Goal: Navigation & Orientation: Understand site structure

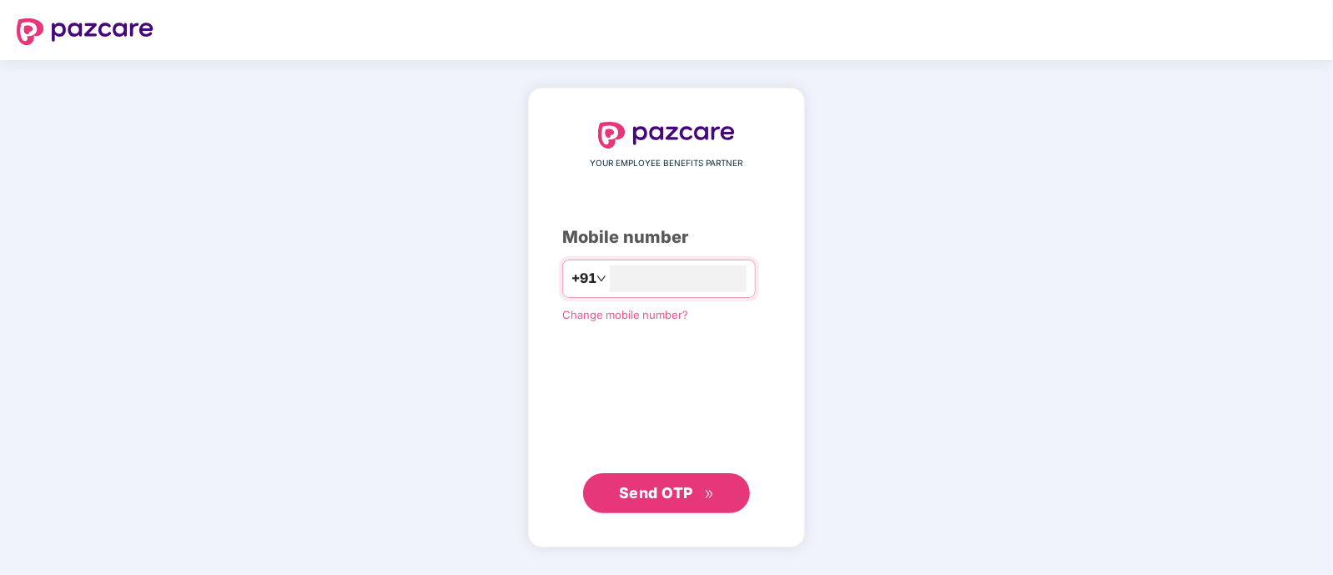
type input "**********"
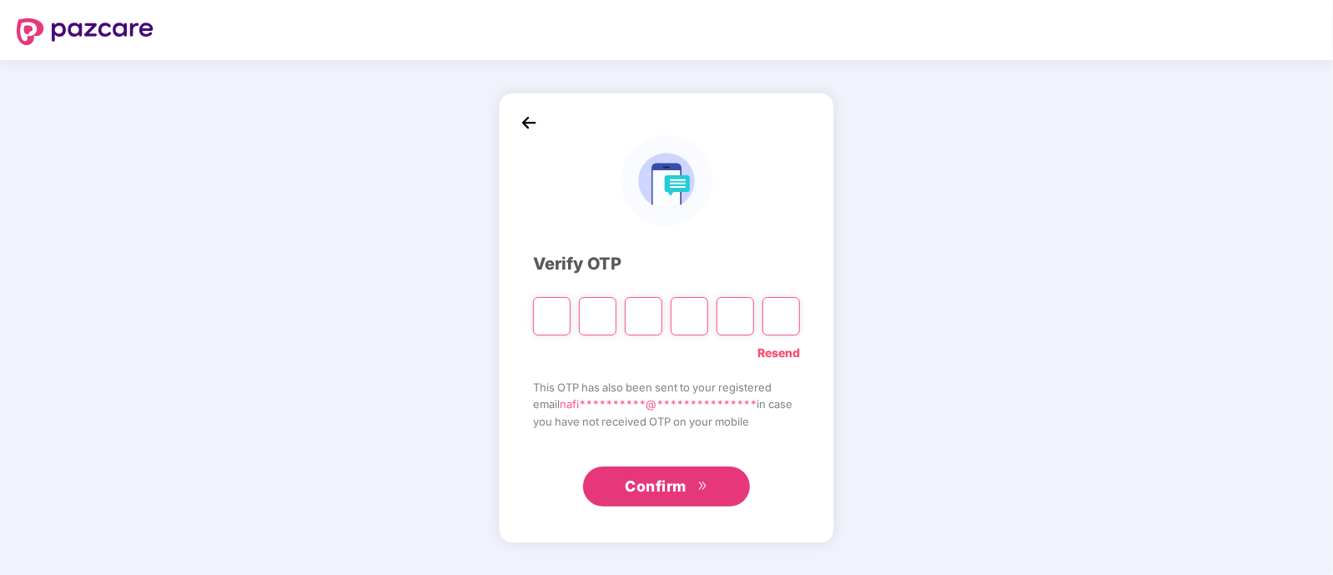
type input "*"
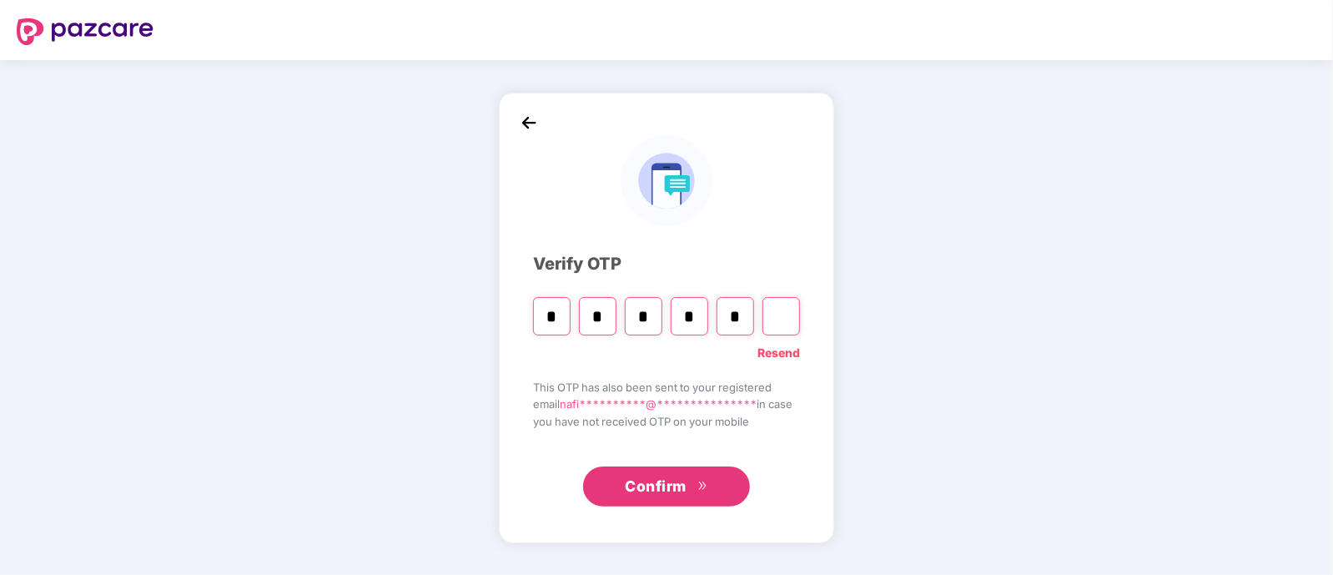
type input "*"
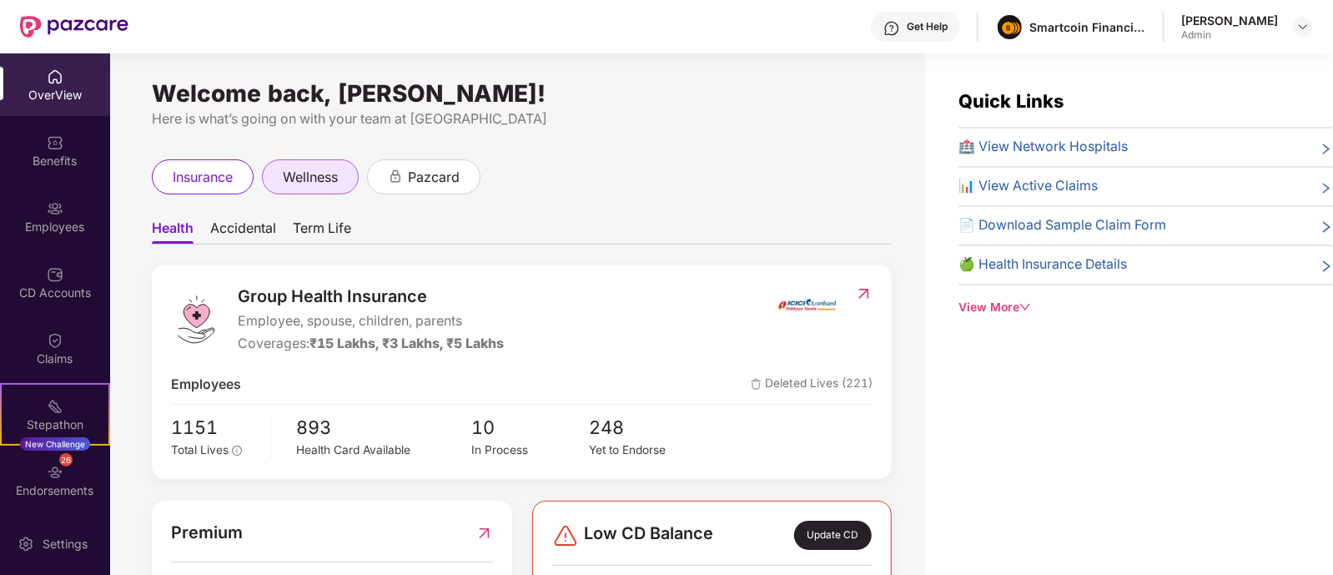
click at [335, 185] on span "wellness" at bounding box center [310, 177] width 55 height 21
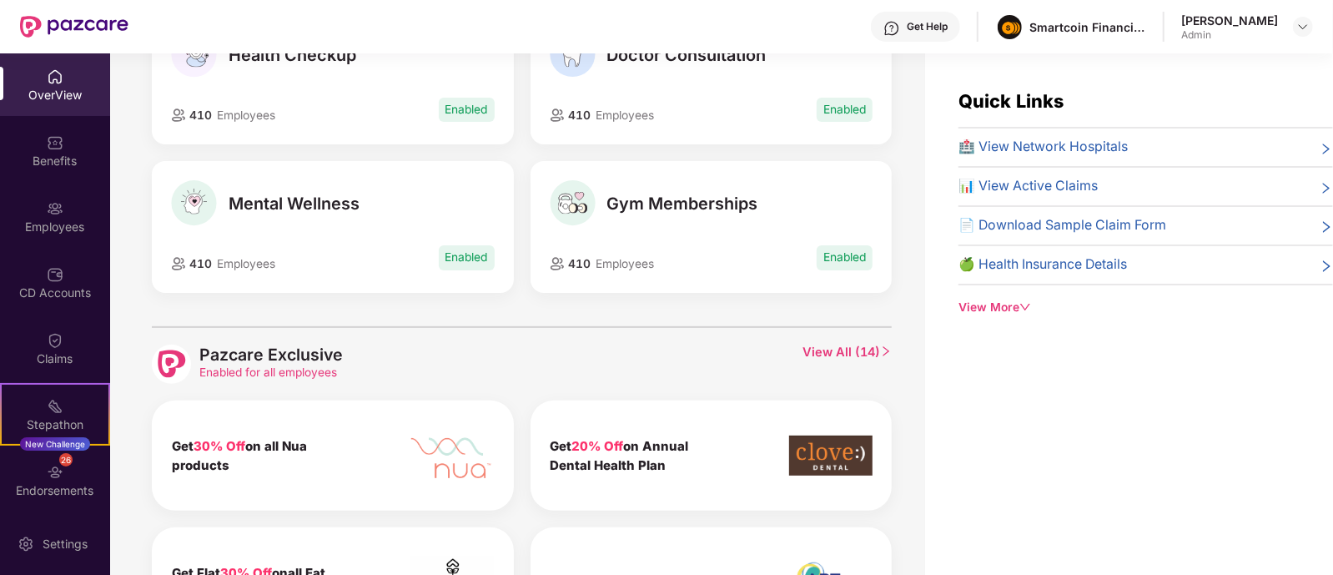
scroll to position [260, 0]
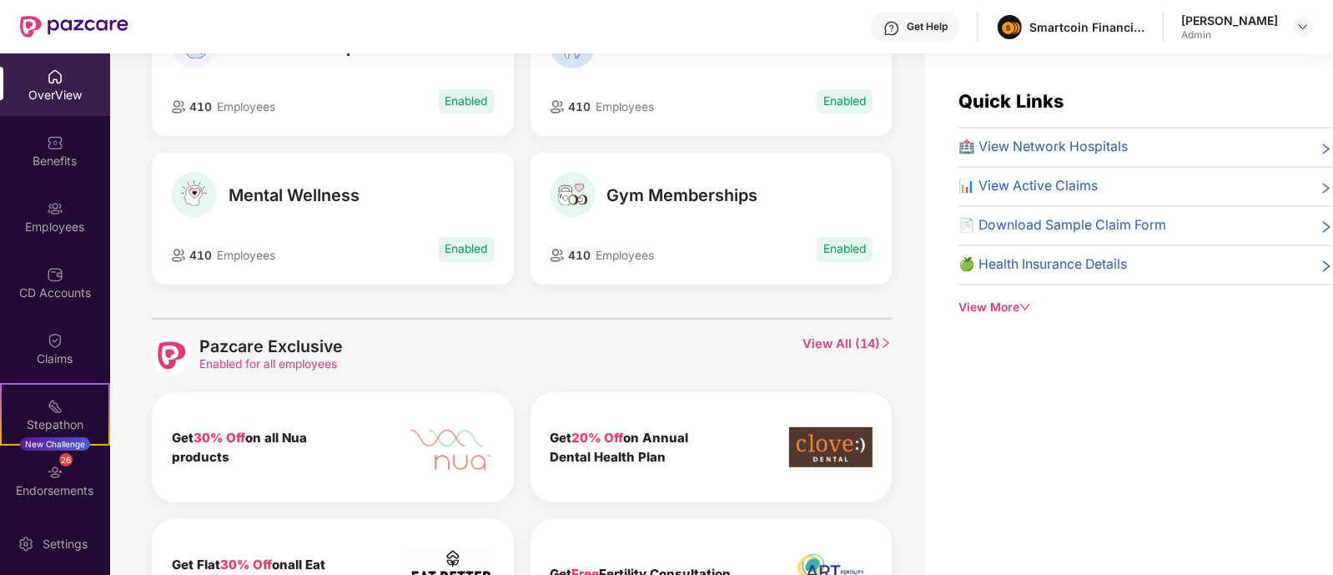
click at [693, 304] on div "All Enabled Health Checkup 410 Employees Enabled Doctor Consultation 410 Employ…" at bounding box center [522, 362] width 740 height 822
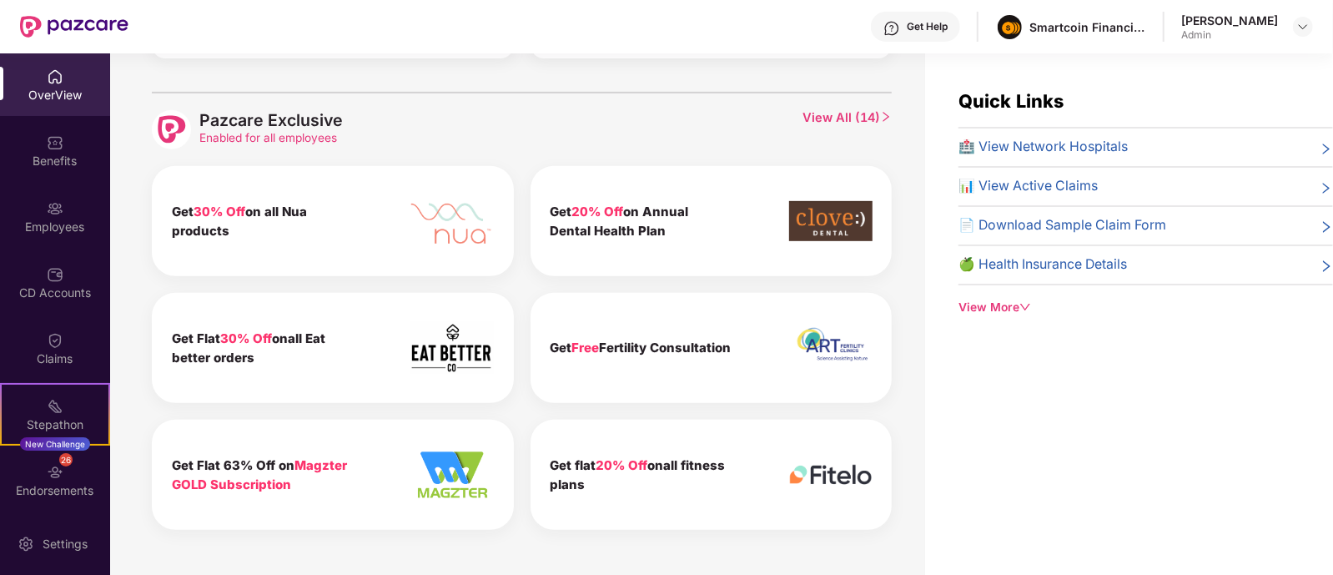
scroll to position [0, 0]
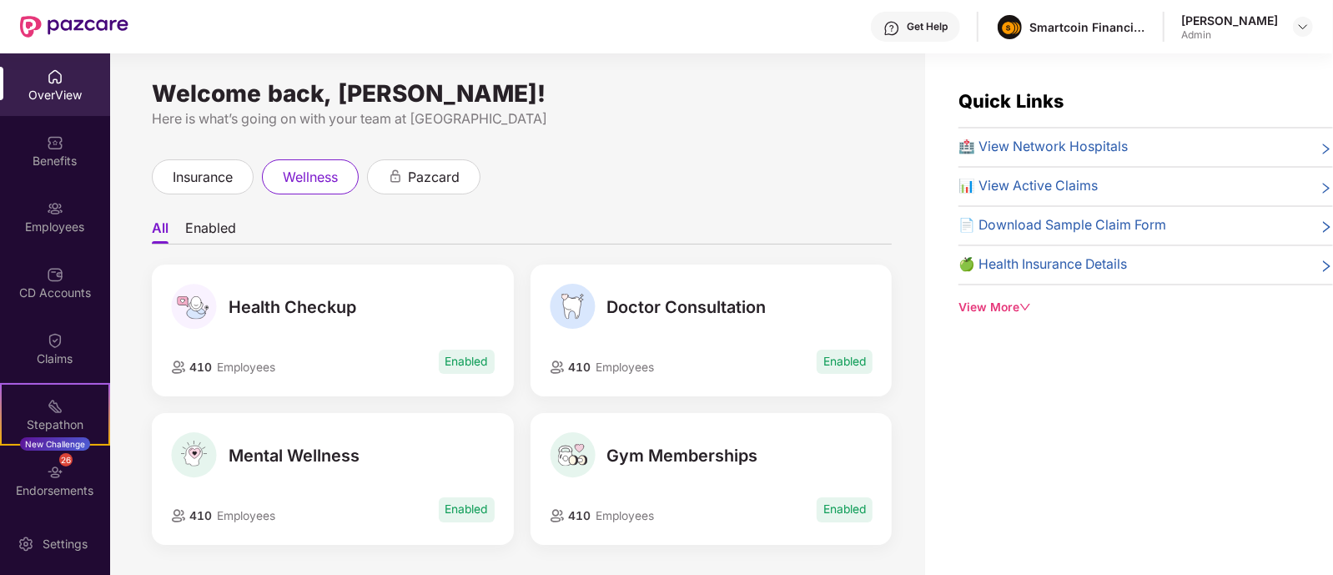
click at [222, 235] on li "Enabled" at bounding box center [210, 231] width 51 height 24
click at [386, 180] on div "pazcard" at bounding box center [423, 176] width 113 height 35
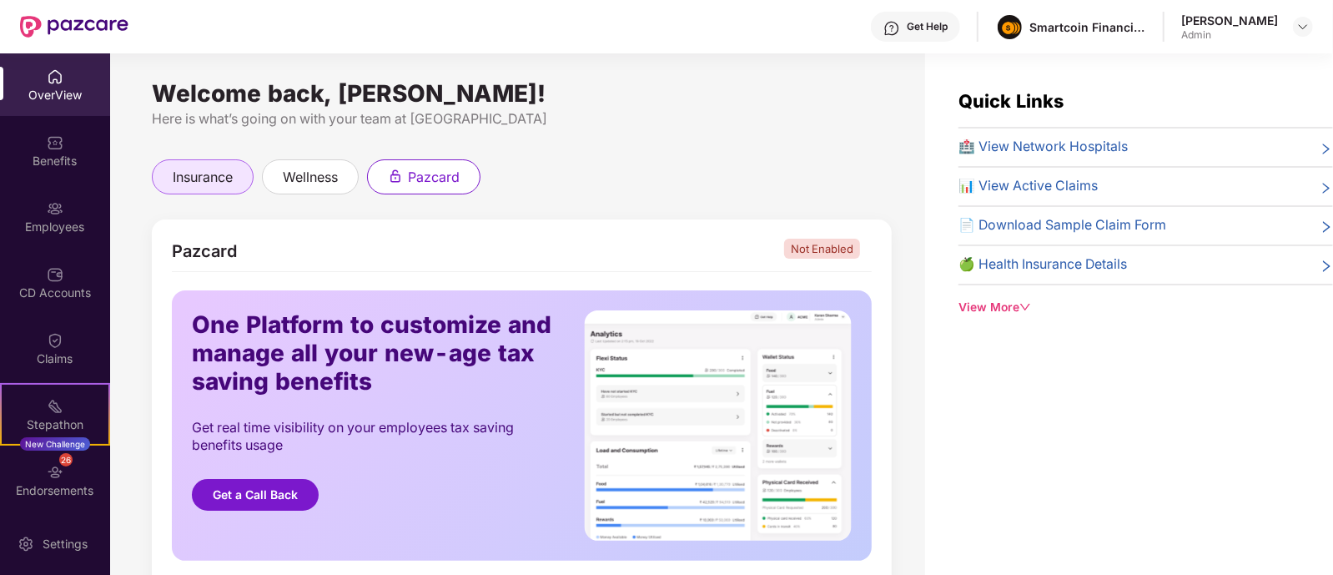
click at [198, 184] on span "insurance" at bounding box center [203, 177] width 60 height 21
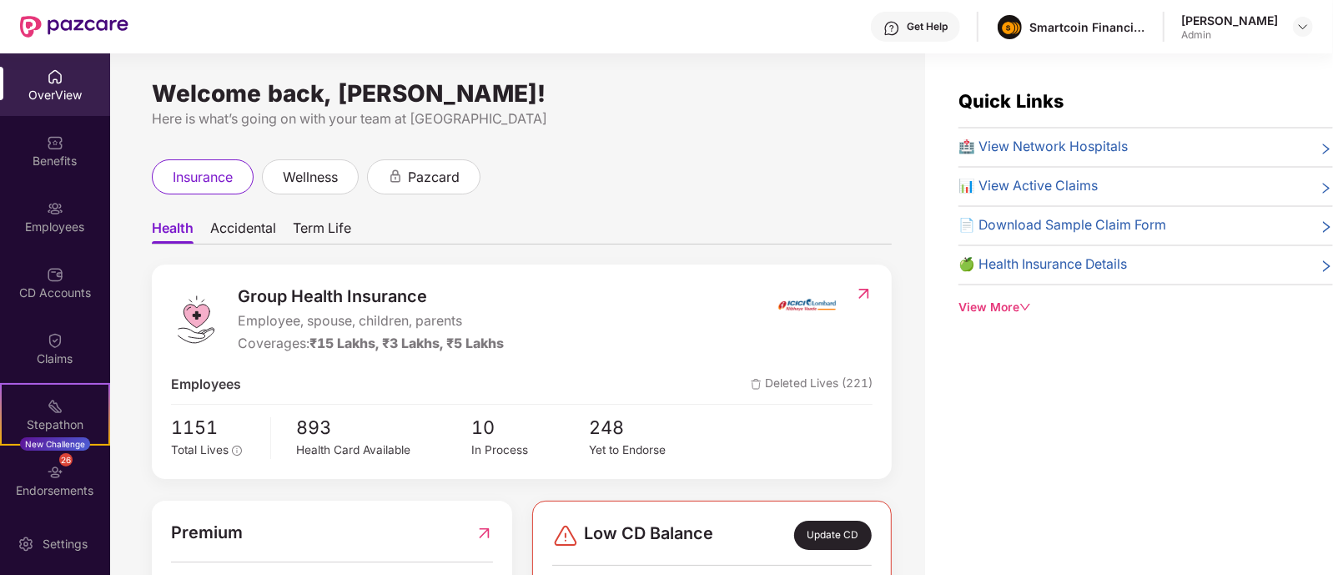
click at [234, 235] on span "Accidental" at bounding box center [243, 231] width 66 height 24
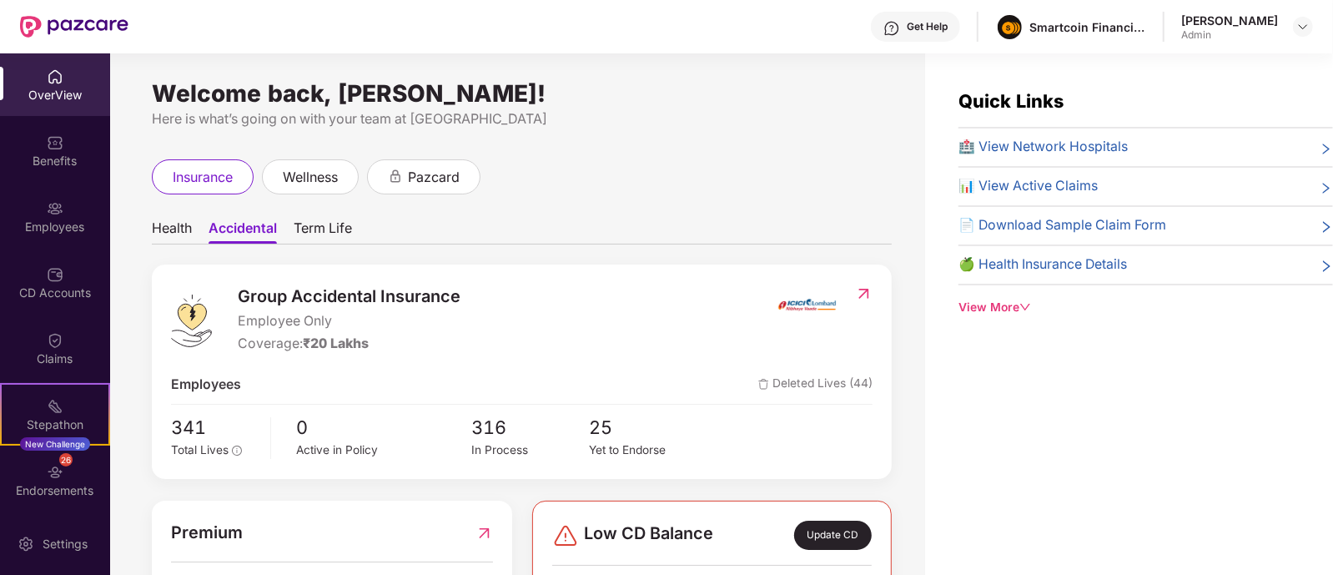
scroll to position [103, 0]
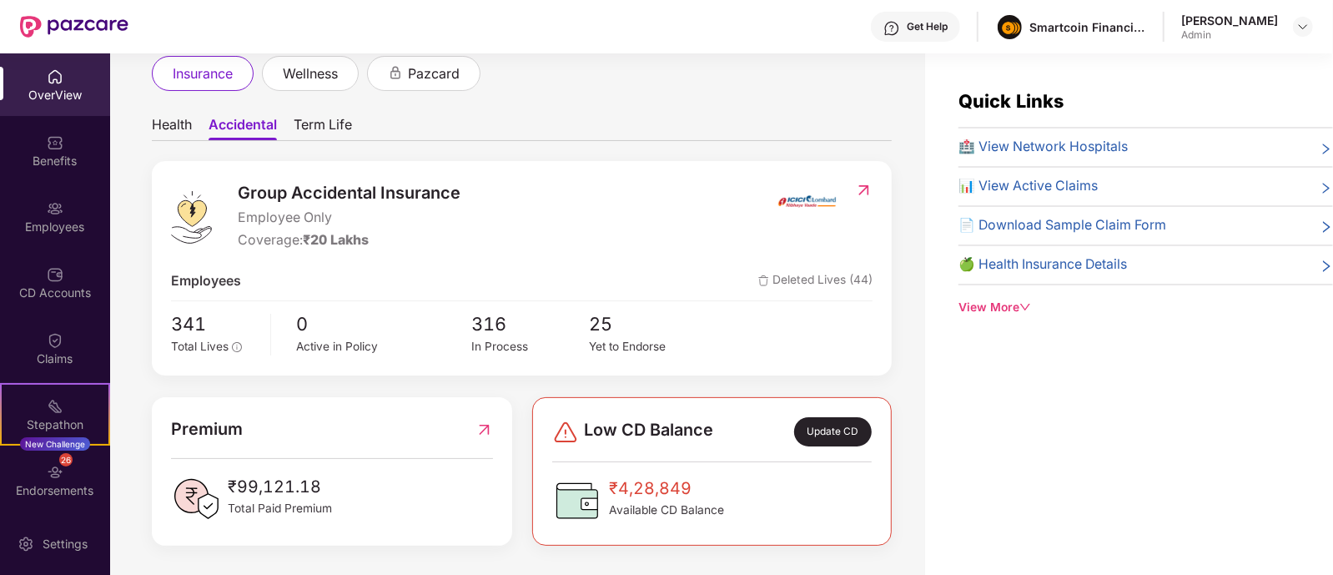
click at [305, 118] on span "Term Life" at bounding box center [323, 128] width 58 height 24
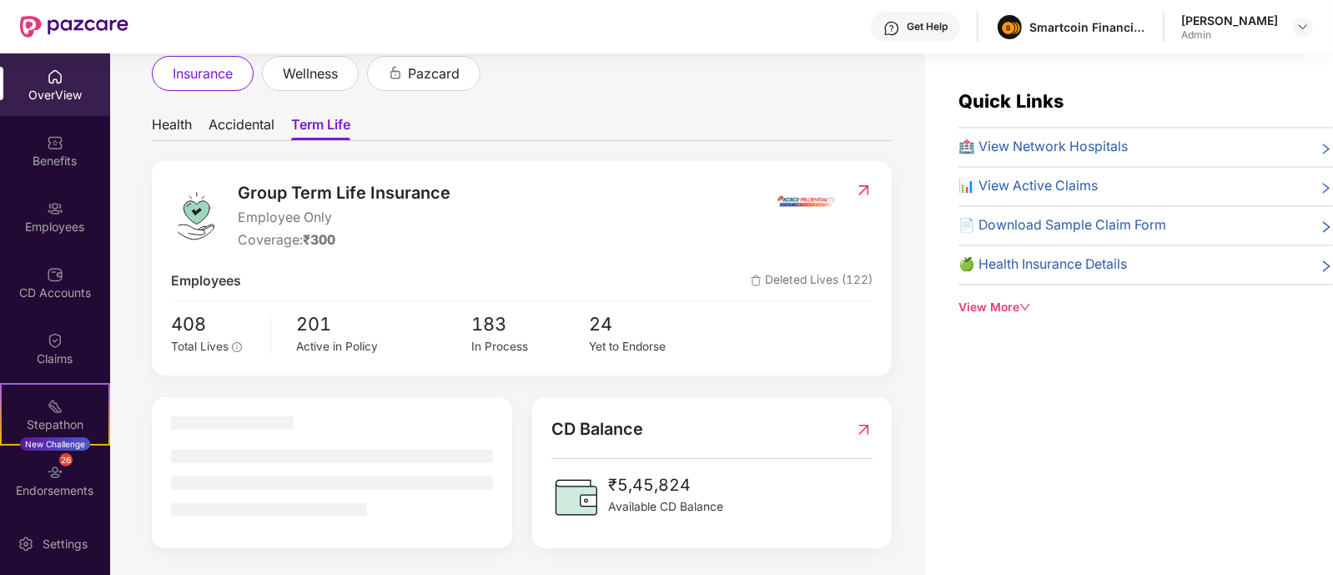
scroll to position [101, 0]
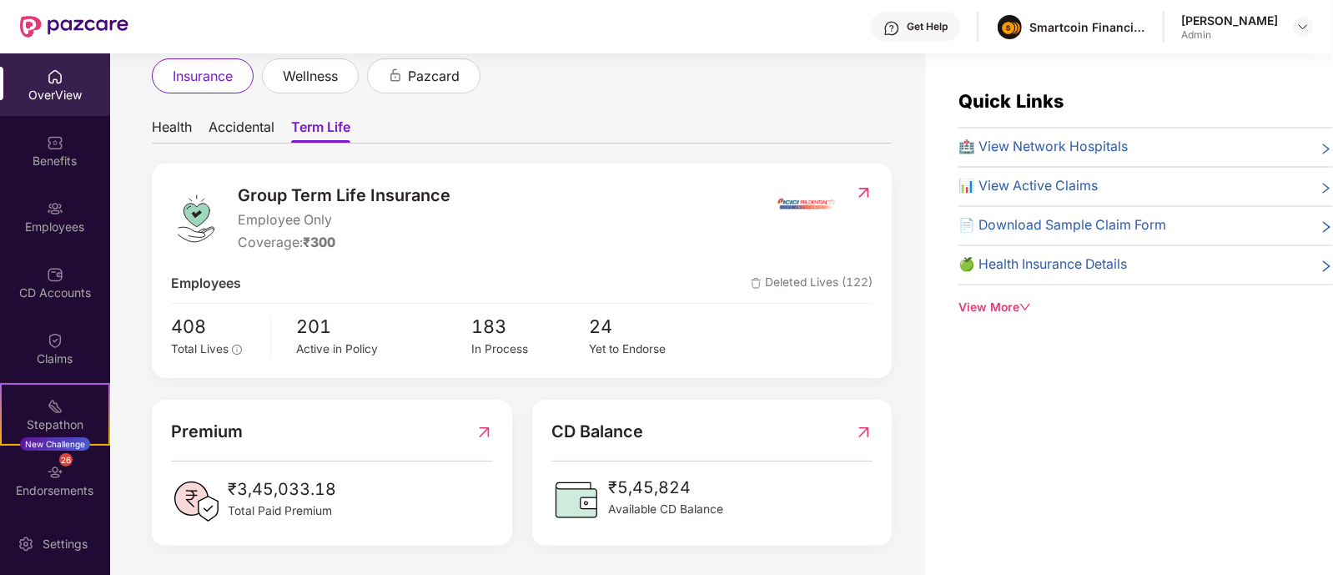
click at [167, 131] on span "Health" at bounding box center [172, 130] width 40 height 24
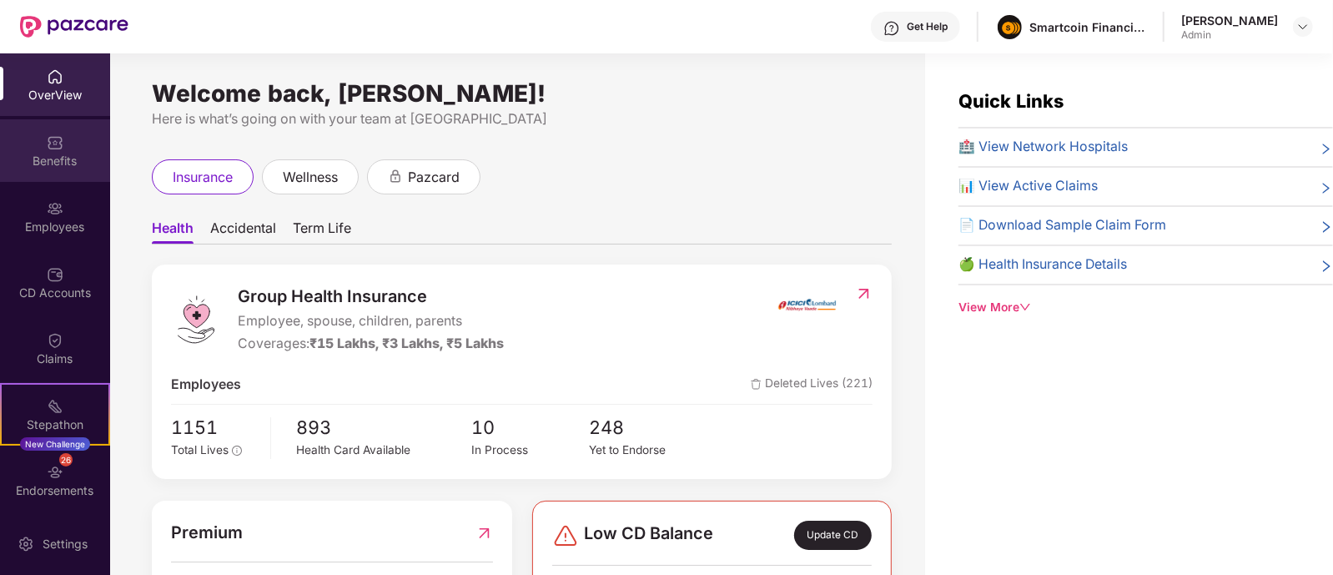
click at [60, 123] on div "Benefits" at bounding box center [55, 150] width 110 height 63
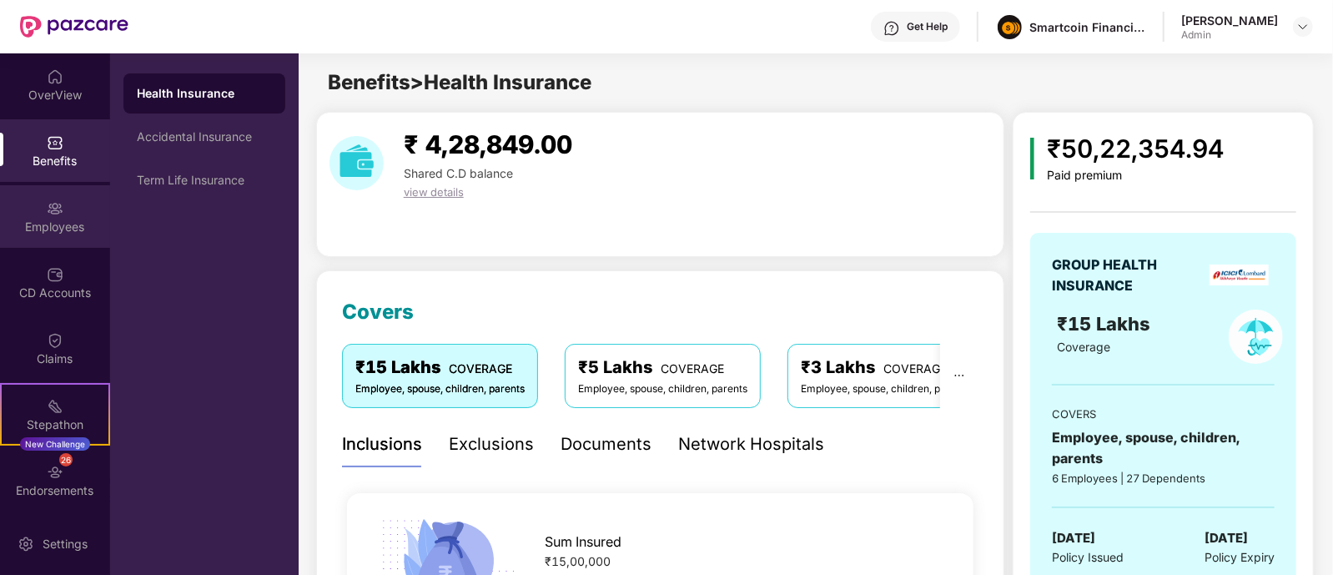
click at [57, 219] on div "Employees" at bounding box center [55, 227] width 110 height 17
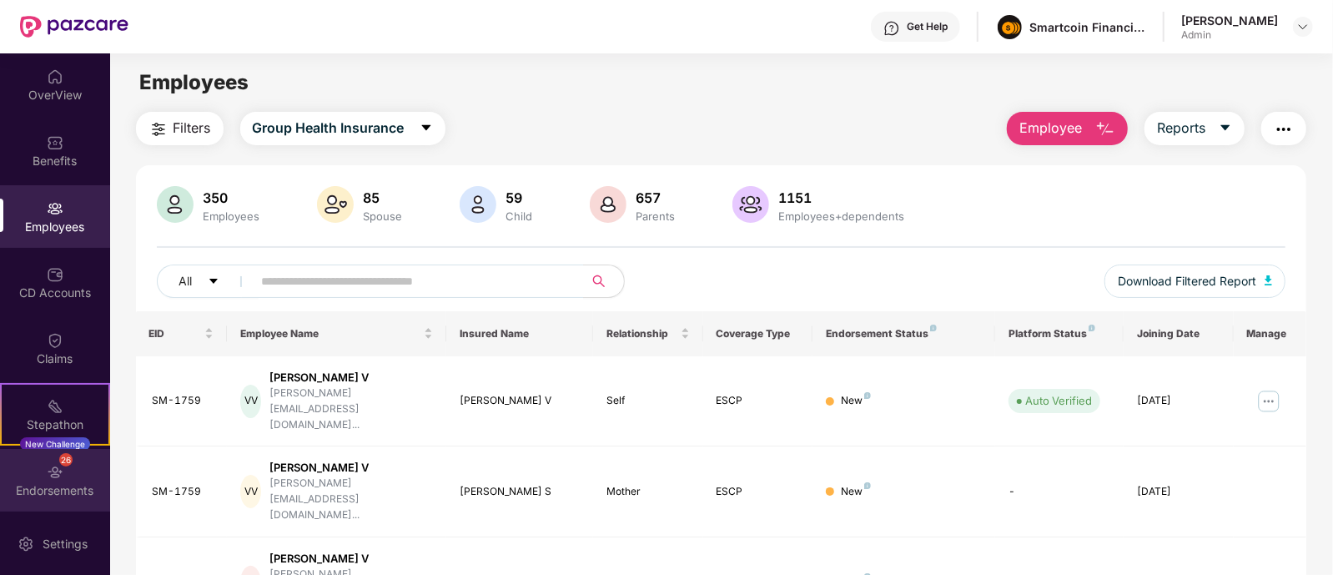
scroll to position [68, 0]
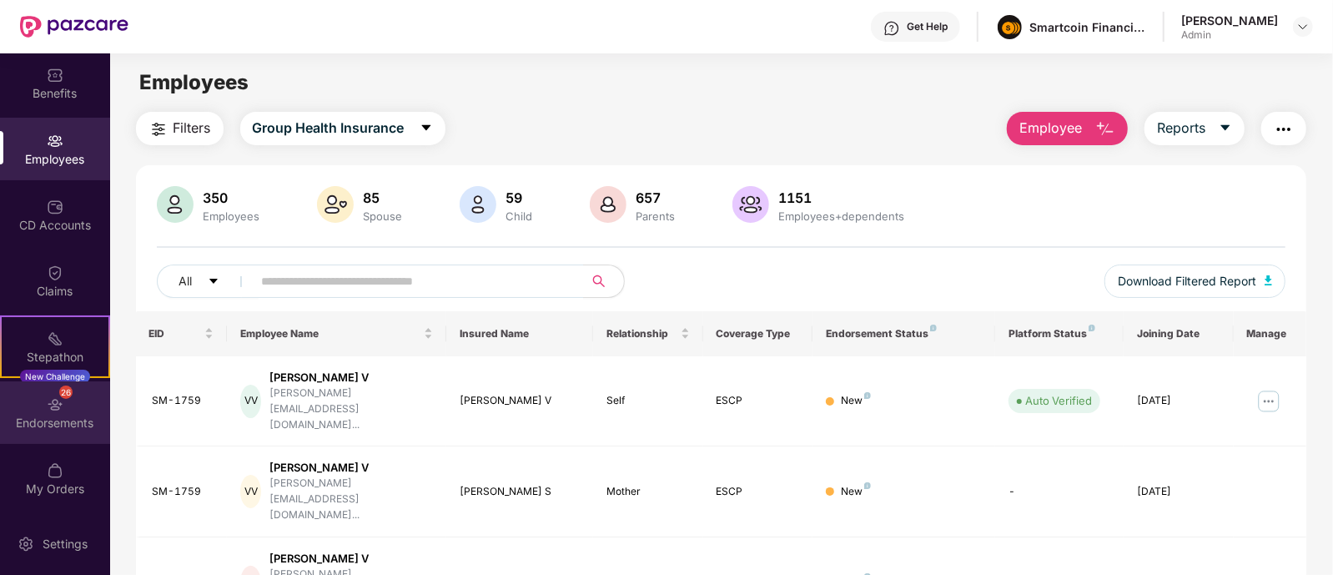
click at [44, 431] on div "26 Endorsements" at bounding box center [55, 412] width 110 height 63
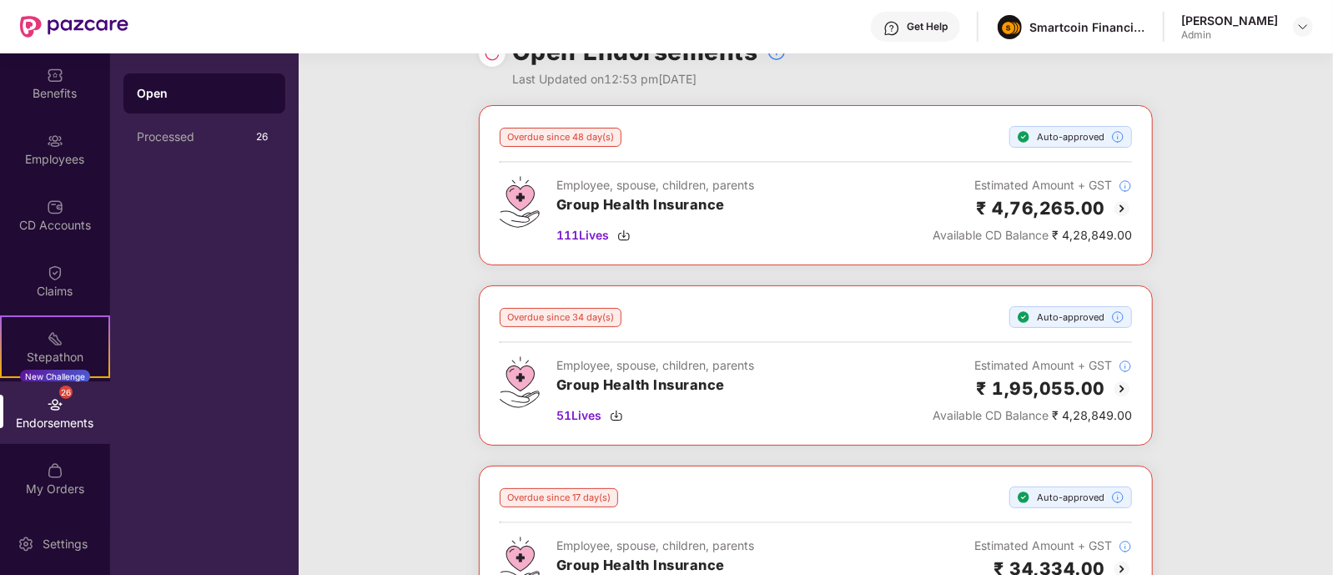
scroll to position [0, 0]
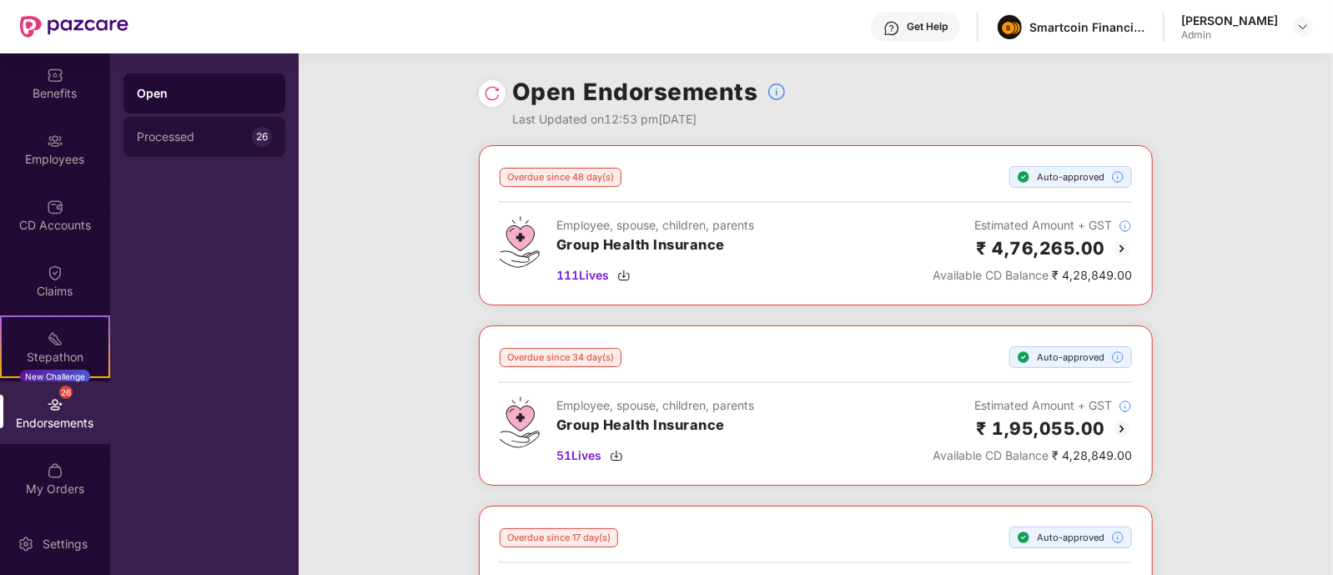
click at [225, 148] on div "Processed 26" at bounding box center [204, 137] width 162 height 40
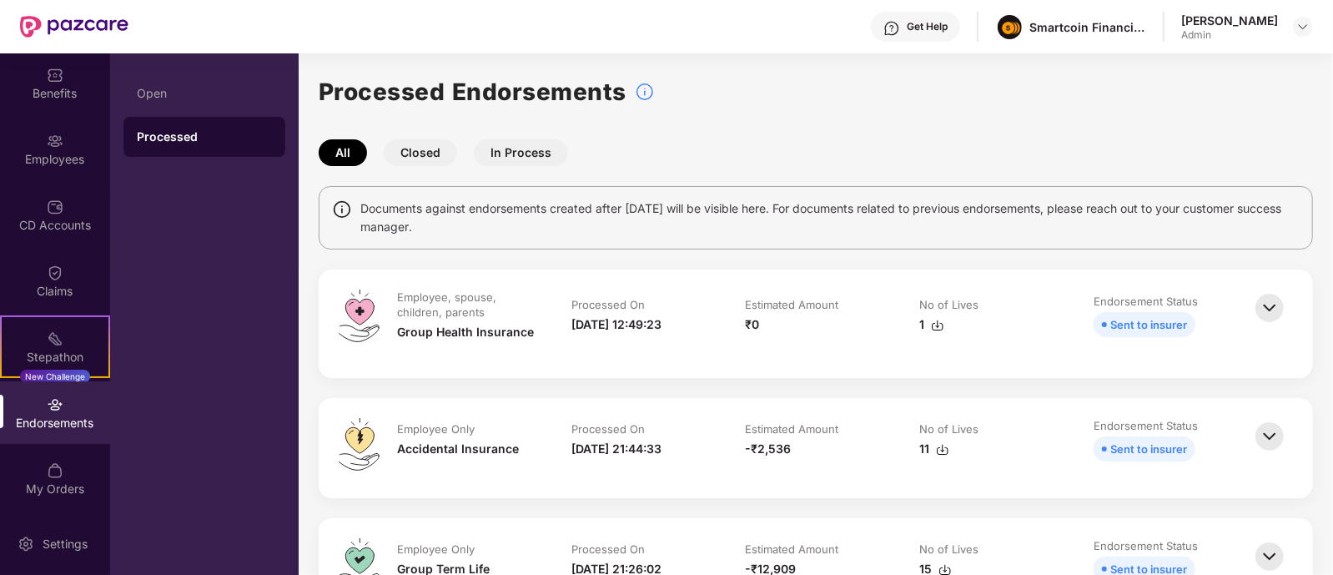
click at [735, 93] on div "Processed Endorsements" at bounding box center [816, 91] width 995 height 37
click at [66, 85] on div "Benefits" at bounding box center [55, 93] width 110 height 17
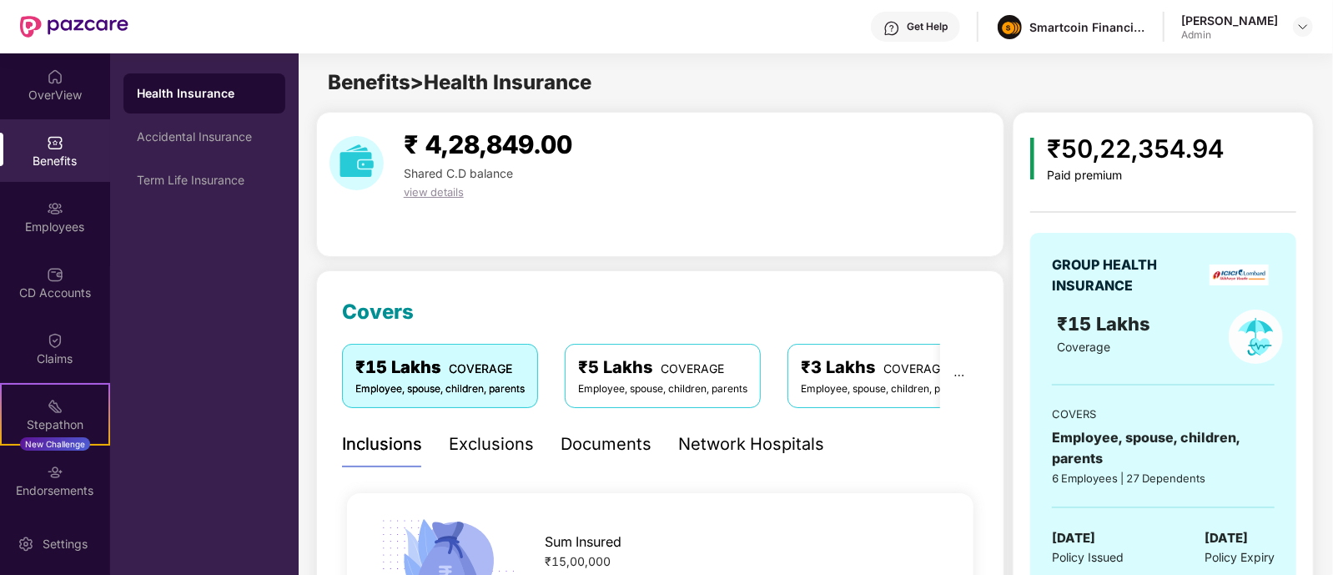
click at [626, 429] on div "Documents" at bounding box center [606, 444] width 91 height 46
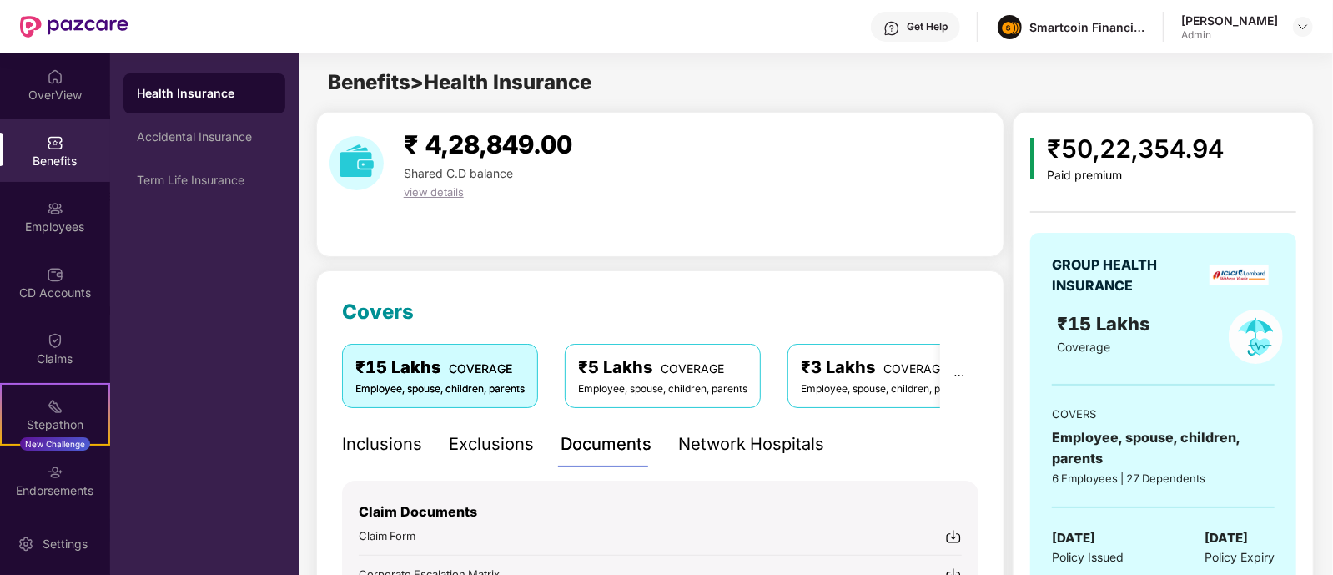
click at [767, 436] on div "Network Hospitals" at bounding box center [751, 444] width 146 height 26
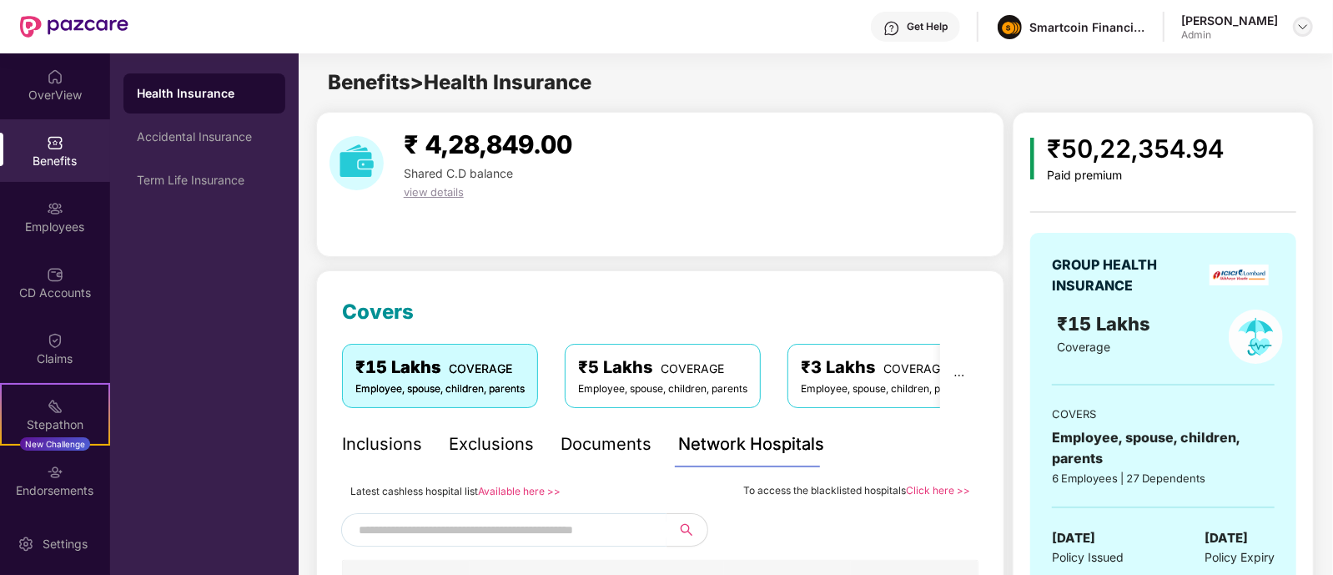
click at [1305, 28] on img at bounding box center [1303, 26] width 13 height 13
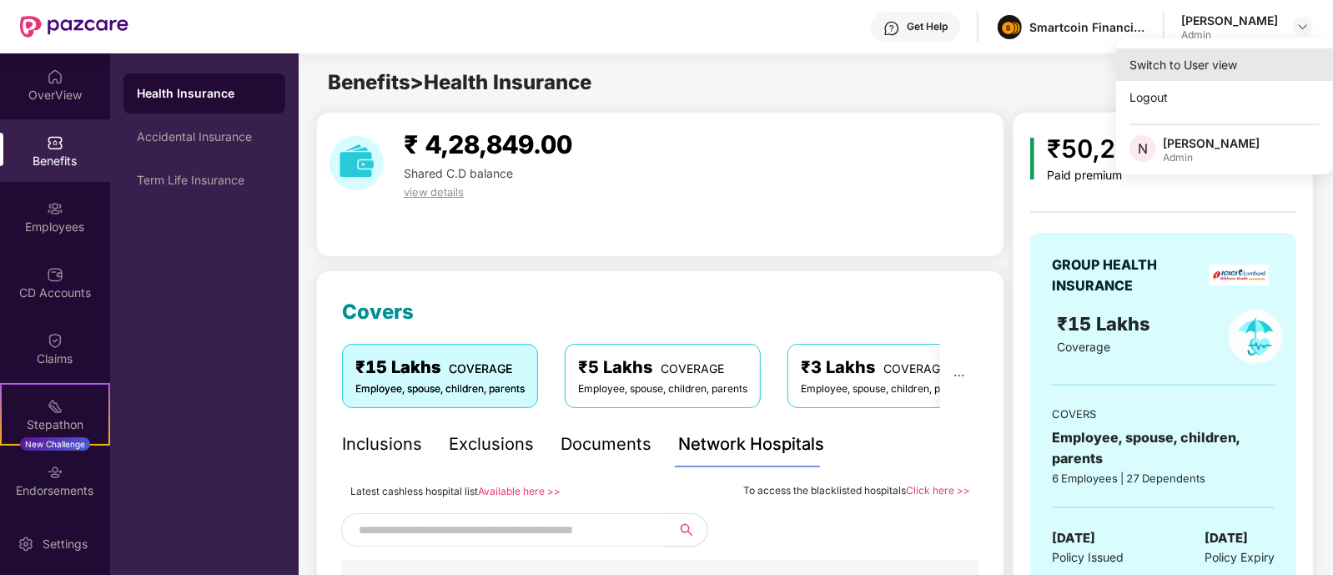
click at [1157, 68] on div "Switch to User view" at bounding box center [1224, 64] width 217 height 33
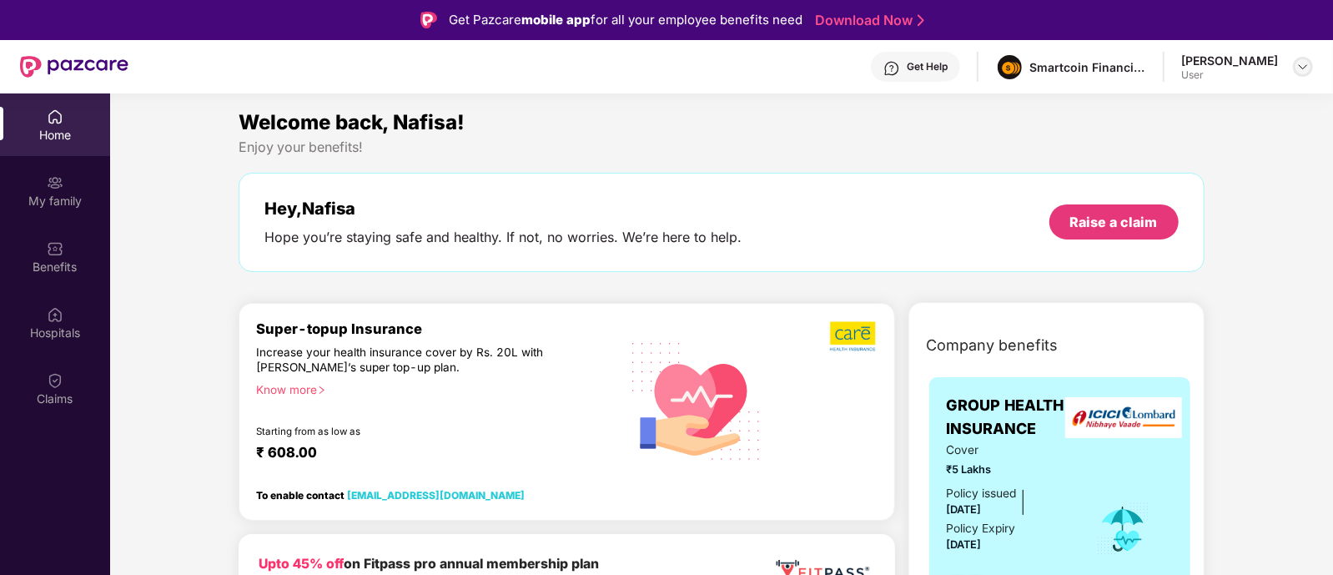
click at [1301, 58] on div at bounding box center [1303, 67] width 20 height 20
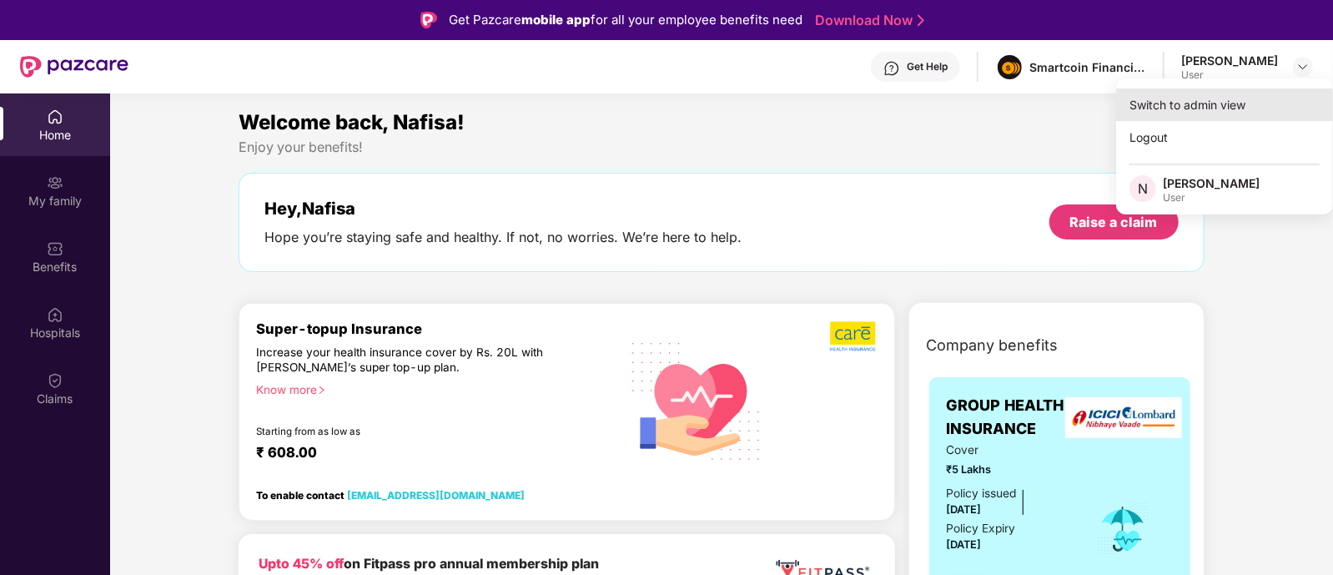
click at [1263, 107] on div "Switch to admin view" at bounding box center [1224, 104] width 217 height 33
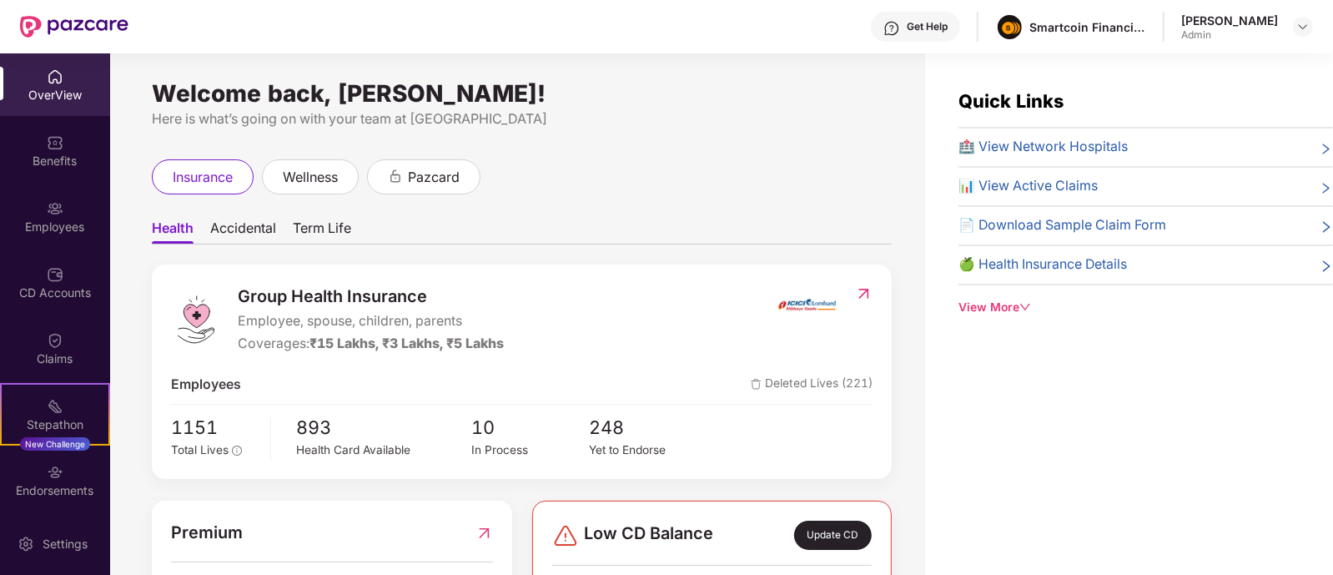
click at [340, 231] on span "Term Life" at bounding box center [322, 231] width 58 height 24
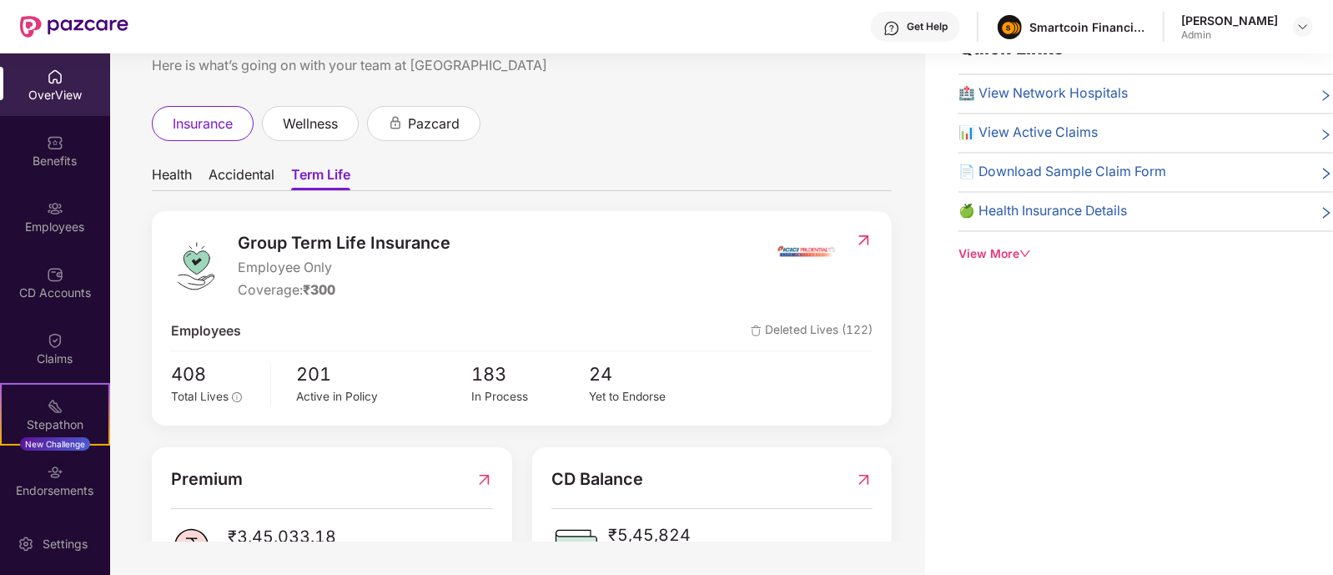
click at [246, 170] on span "Accidental" at bounding box center [242, 178] width 66 height 24
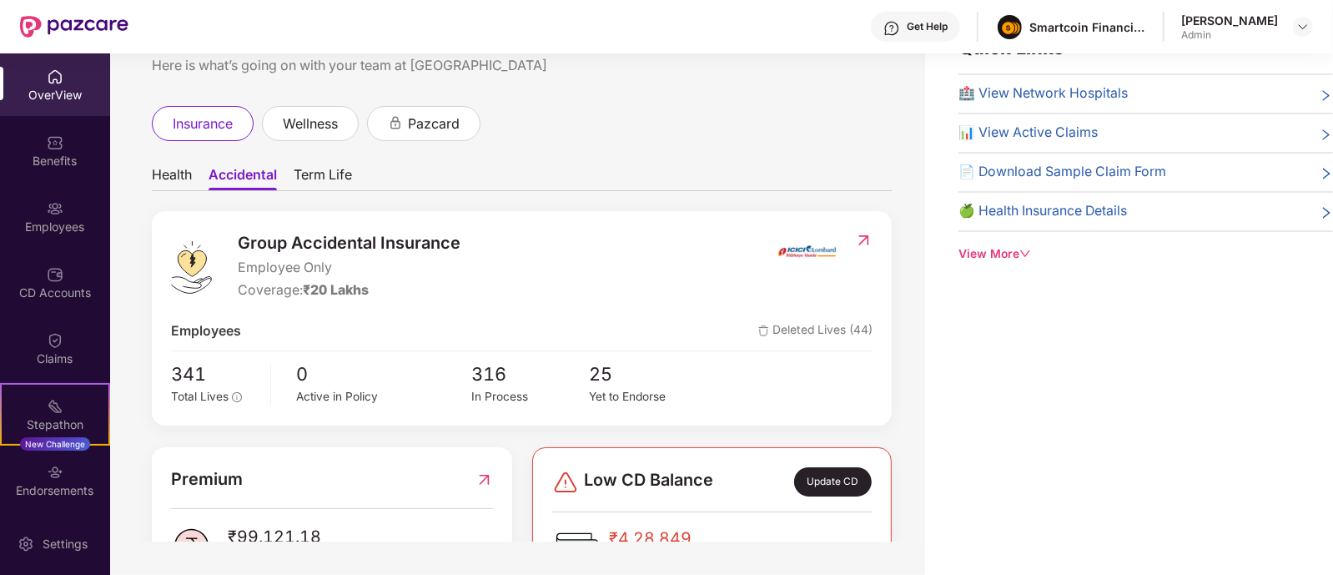
click at [175, 173] on span "Health" at bounding box center [172, 178] width 40 height 24
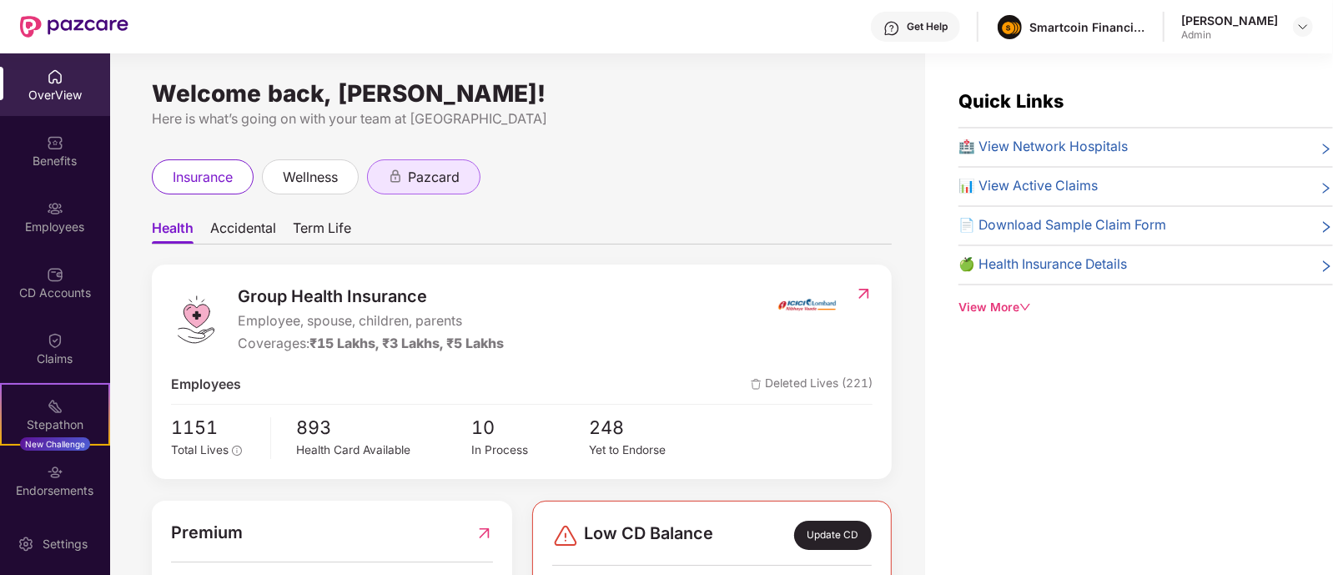
click at [425, 184] on span "pazcard" at bounding box center [434, 177] width 52 height 21
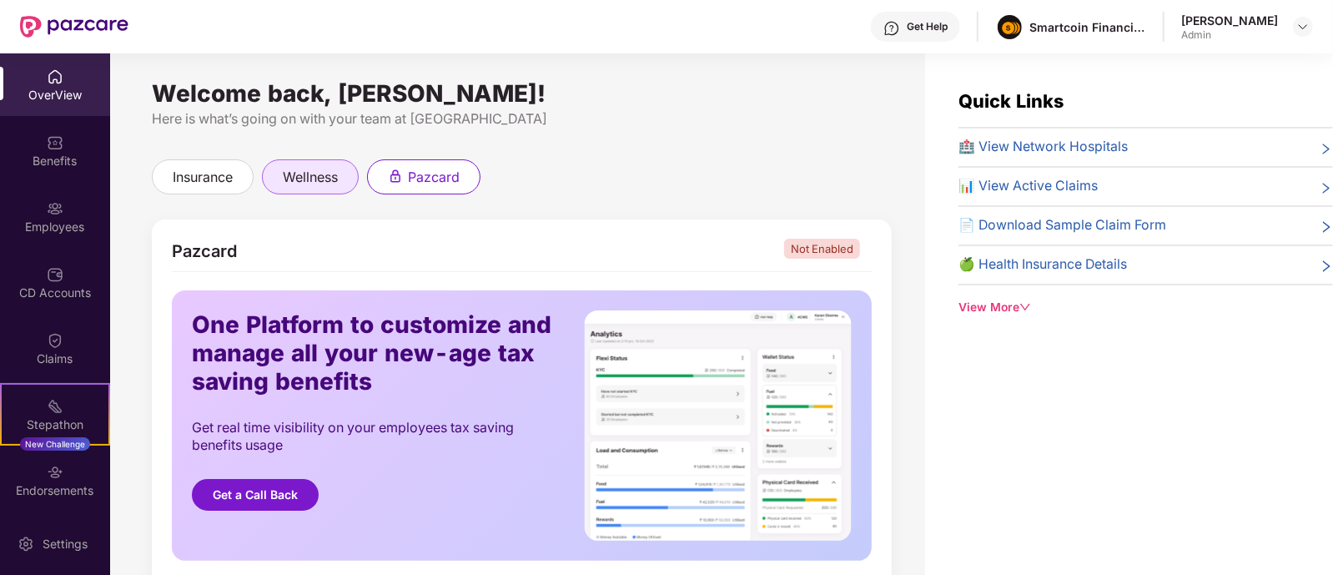
click at [318, 168] on span "wellness" at bounding box center [310, 177] width 55 height 21
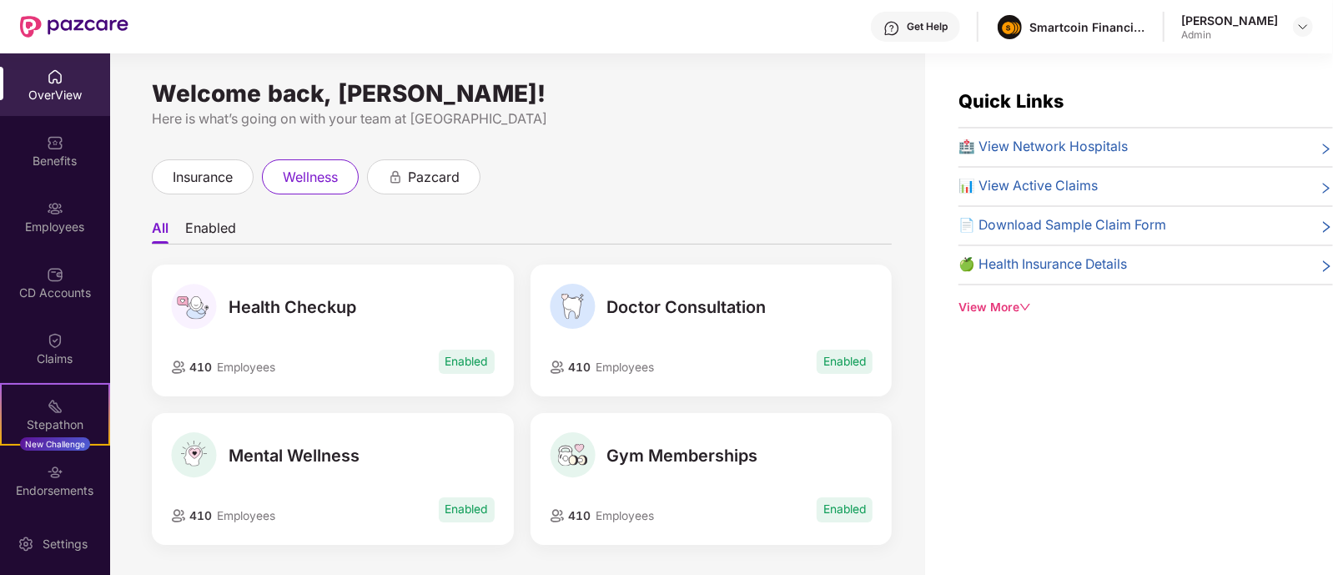
click at [834, 153] on div "Welcome back, [PERSON_NAME]! Here is what’s going on with your team at Pazcare …" at bounding box center [517, 324] width 815 height 542
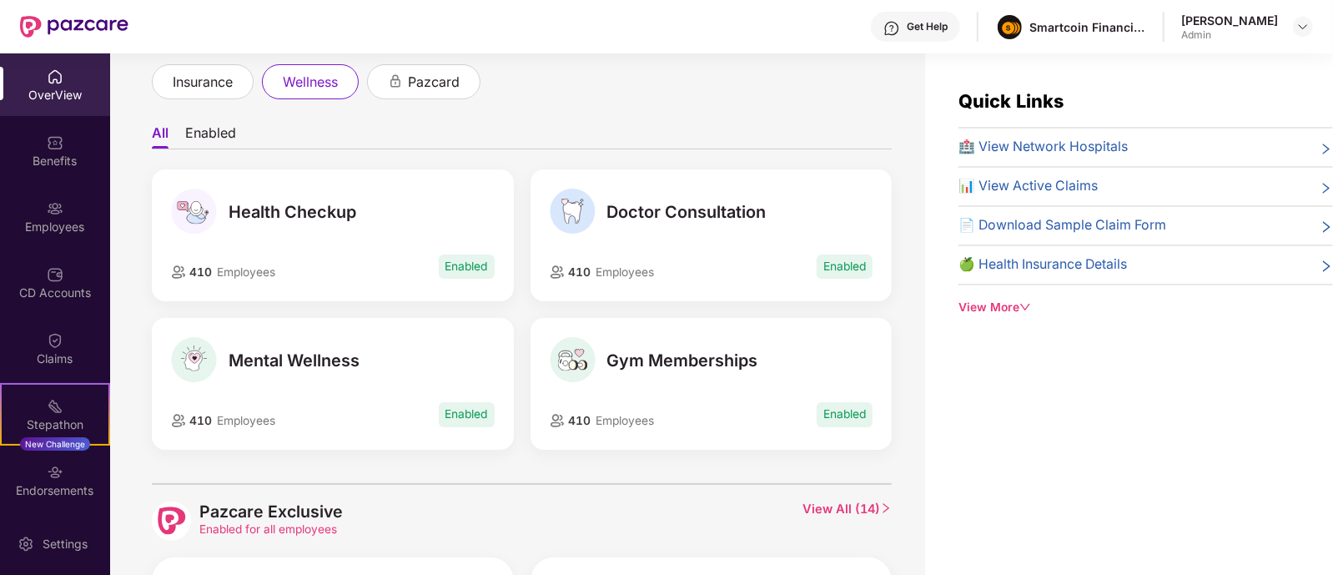
scroll to position [84, 0]
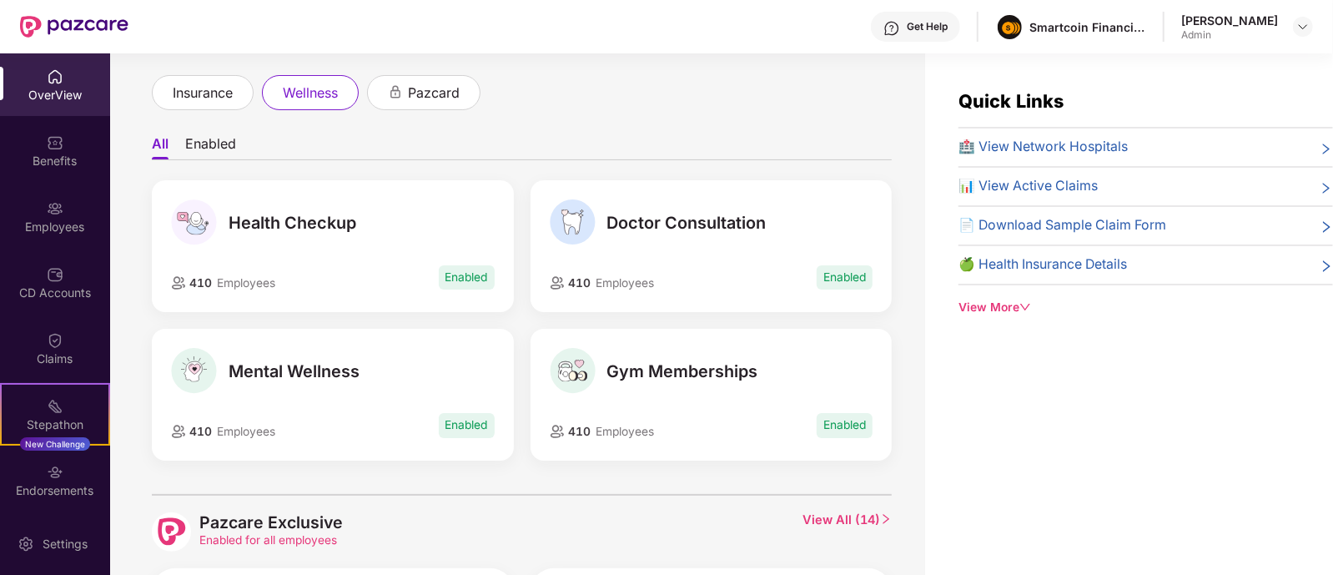
click at [584, 378] on img at bounding box center [573, 371] width 46 height 46
click at [668, 367] on span "Gym Memberships" at bounding box center [682, 371] width 151 height 20
click at [683, 130] on ul "All Enabled" at bounding box center [522, 143] width 740 height 33
click at [310, 363] on span "Mental Wellness" at bounding box center [294, 371] width 131 height 20
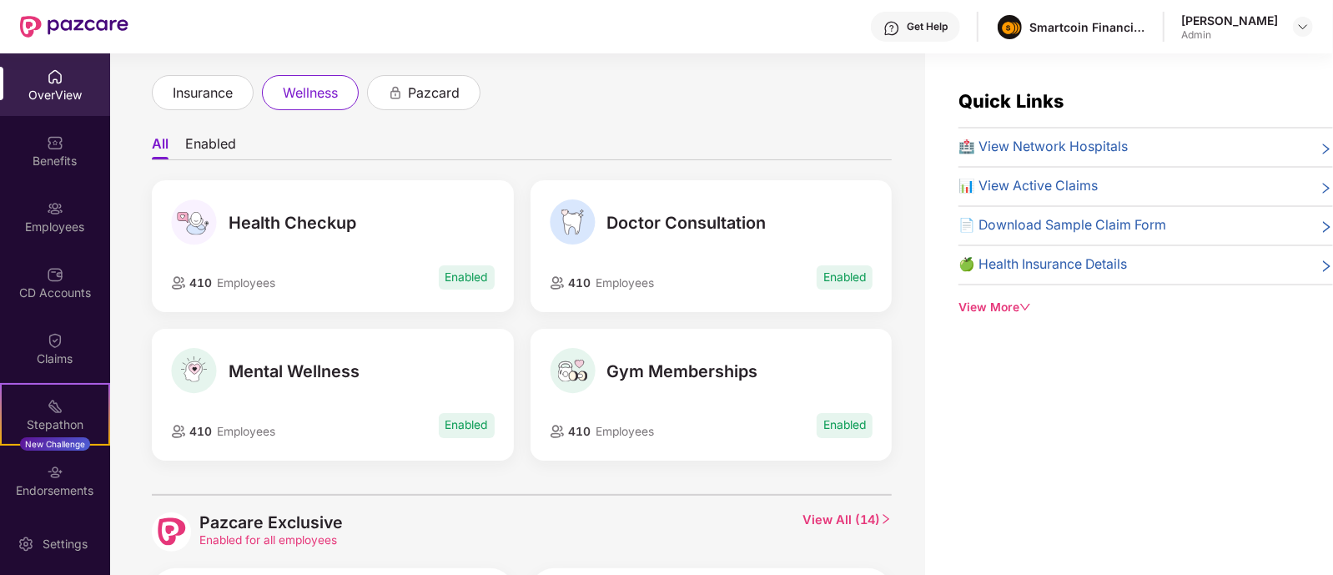
click at [292, 226] on span "Health Checkup" at bounding box center [293, 223] width 128 height 20
